Goal: Transaction & Acquisition: Purchase product/service

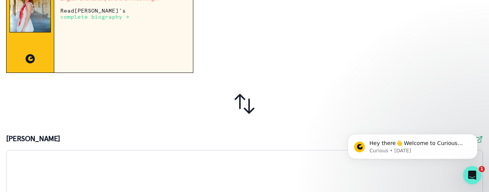
scroll to position [268, 0]
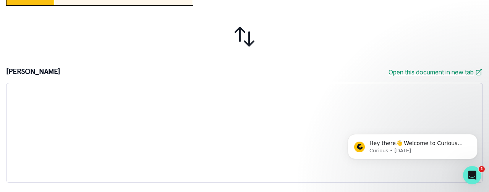
drag, startPoint x: 485, startPoint y: 17, endPoint x: 128, endPoint y: 56, distance: 359.1
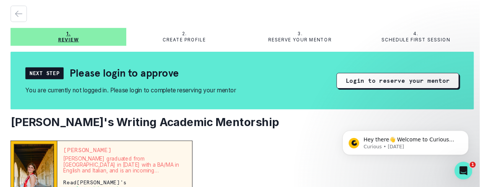
scroll to position [0, 0]
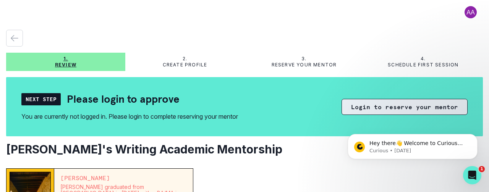
click at [368, 108] on button "Login to reserve your mentor" at bounding box center [405, 107] width 126 height 16
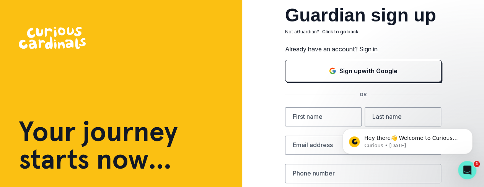
click at [338, 115] on html "Hey there👋 Welcome to Curious Cardinals 🙌 Take a look around! If you have any q…" at bounding box center [407, 139] width 153 height 54
click at [329, 116] on input "text" at bounding box center [323, 116] width 76 height 19
type input "[PERSON_NAME]"
type input "[EMAIL_ADDRESS][DOMAIN_NAME]"
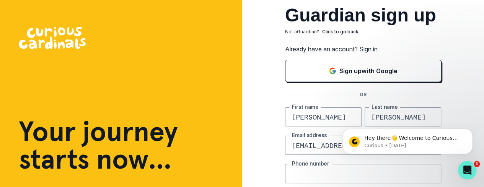
type input "9175964282"
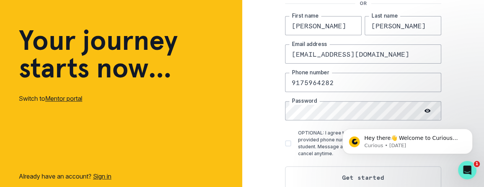
scroll to position [110, 0]
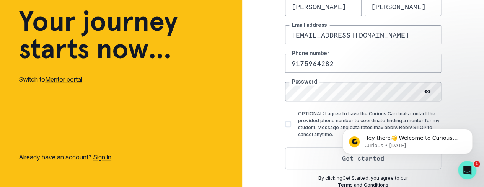
drag, startPoint x: 488, startPoint y: 71, endPoint x: 138, endPoint y: 60, distance: 349.5
click at [471, 133] on icon "Dismiss notification" at bounding box center [470, 130] width 4 height 4
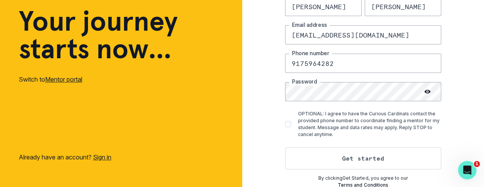
click at [291, 123] on span at bounding box center [288, 124] width 6 height 6
click at [285, 124] on input "OPTIONAL: I agree to have the Curious Cardinals contact the provided phone numb…" at bounding box center [284, 124] width 0 height 0
checkbox input "true"
click at [333, 162] on button "Get started" at bounding box center [363, 158] width 156 height 22
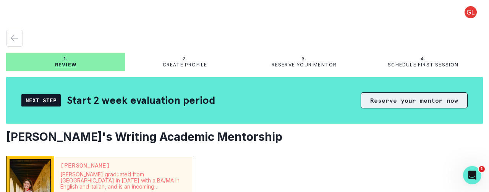
click at [372, 103] on button "Reserve your mentor now" at bounding box center [414, 101] width 107 height 16
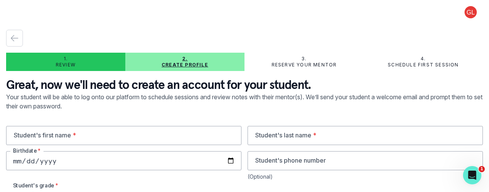
type input "[EMAIL_ADDRESS][DOMAIN_NAME]"
click at [85, 136] on input "text" at bounding box center [123, 135] width 235 height 19
type input "[PERSON_NAME]"
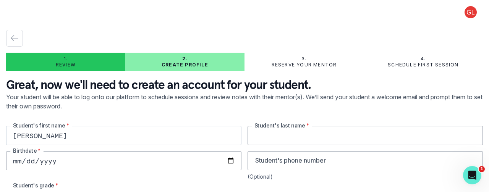
type input "[PERSON_NAME]"
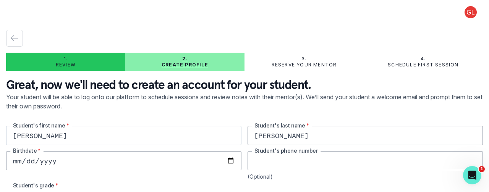
type input "9175964282"
click at [61, 161] on input "date" at bounding box center [123, 160] width 235 height 19
type input "0001-06-12"
click at [28, 159] on input "date" at bounding box center [123, 160] width 235 height 19
type input "[DATE]"
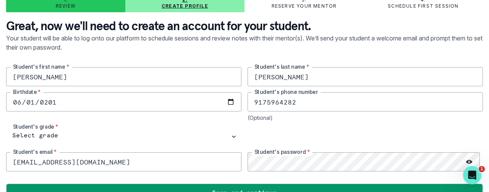
scroll to position [61, 0]
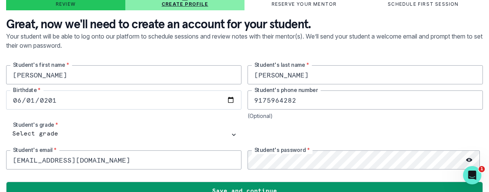
drag, startPoint x: 314, startPoint y: 98, endPoint x: 229, endPoint y: 94, distance: 85.7
click at [229, 94] on div "[PERSON_NAME]'s first name * [PERSON_NAME] Student's last name * [DEMOGRAPHIC_D…" at bounding box center [244, 117] width 477 height 104
click at [134, 117] on div "[DEMOGRAPHIC_DATA] Birthdate *" at bounding box center [123, 105] width 235 height 29
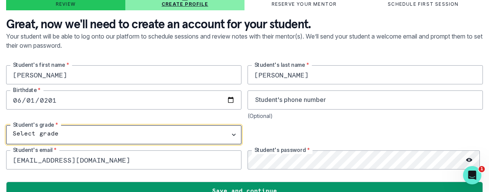
click at [231, 133] on select "Select grade 1st Grade 2nd Grade 3rd Grade 4th Grade 5th Grade 6th Grade 7th Gr…" at bounding box center [123, 134] width 235 height 19
select select "7th Grade"
click at [6, 125] on select "Select grade 1st Grade 2nd Grade 3rd Grade 4th Grade 5th Grade 6th Grade 7th Gr…" at bounding box center [123, 134] width 235 height 19
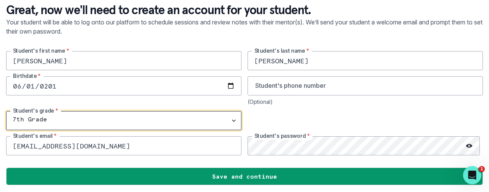
scroll to position [76, 0]
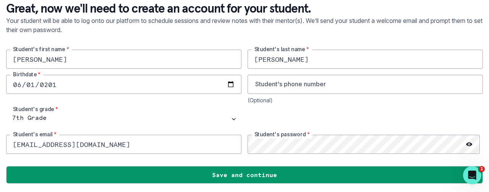
click at [469, 144] on circle at bounding box center [469, 144] width 1 height 1
click at [233, 140] on div "[PERSON_NAME]'s first name * [PERSON_NAME] Student's last name * [DEMOGRAPHIC_D…" at bounding box center [244, 102] width 477 height 104
